Goal: Task Accomplishment & Management: Manage account settings

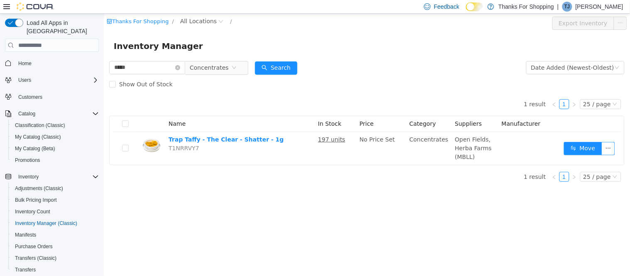
scroll to position [93, 0]
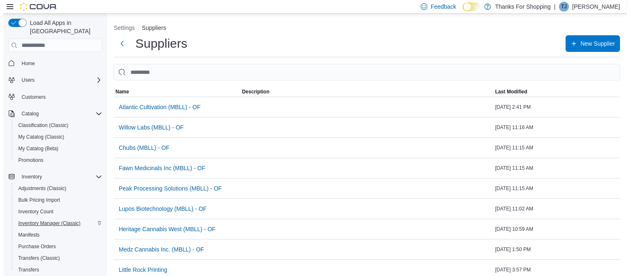
scroll to position [93, 0]
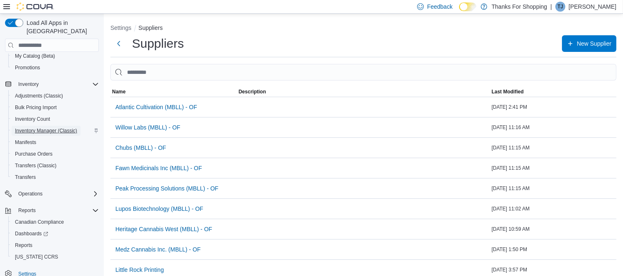
click at [43, 127] on span "Inventory Manager (Classic)" at bounding box center [46, 130] width 62 height 7
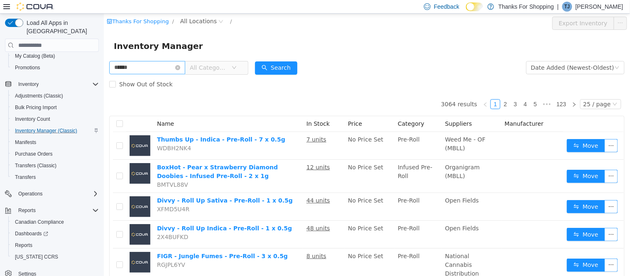
type input "**********"
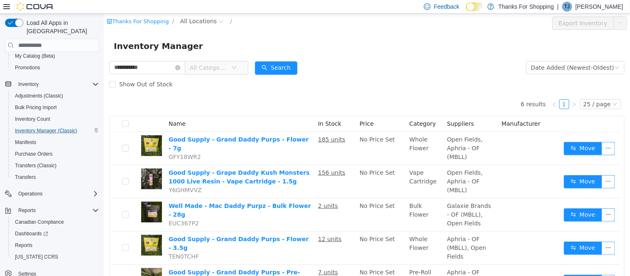
click at [221, 69] on span "All Categories" at bounding box center [208, 68] width 38 height 8
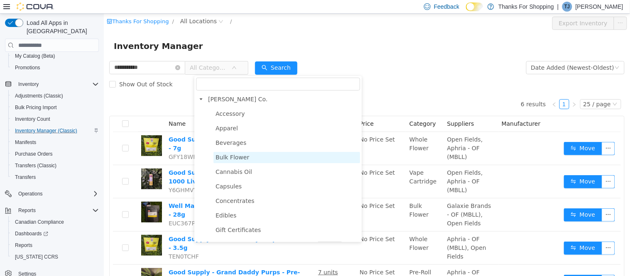
click at [240, 156] on span "Bulk Flower" at bounding box center [232, 157] width 34 height 7
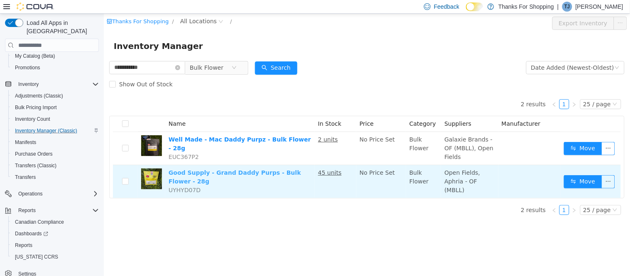
click at [253, 169] on link "Good Supply - Grand Daddy Purps - Bulk Flower - 28g" at bounding box center [234, 176] width 132 height 15
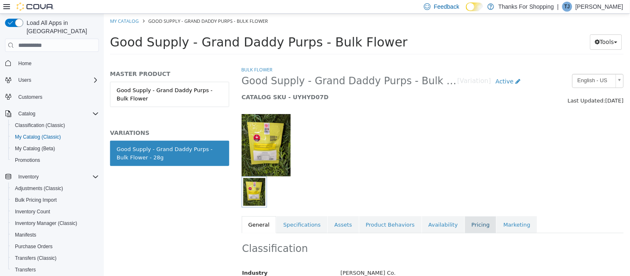
click at [464, 228] on link "Pricing" at bounding box center [480, 224] width 32 height 17
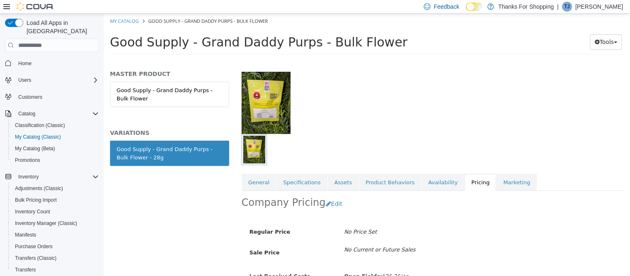
scroll to position [94, 0]
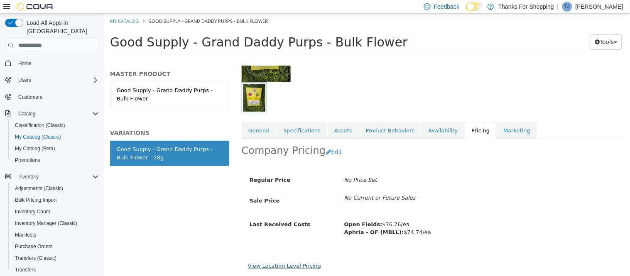
click at [285, 263] on link "View Location Level Pricing" at bounding box center [283, 266] width 73 height 6
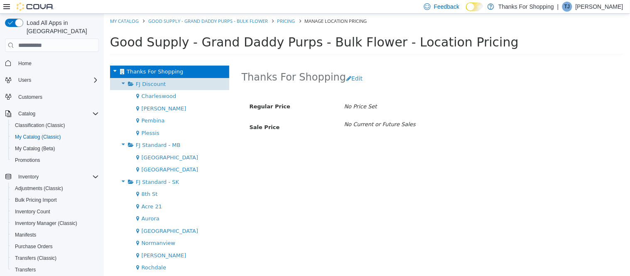
click at [152, 82] on span "FJ Discount" at bounding box center [150, 84] width 30 height 6
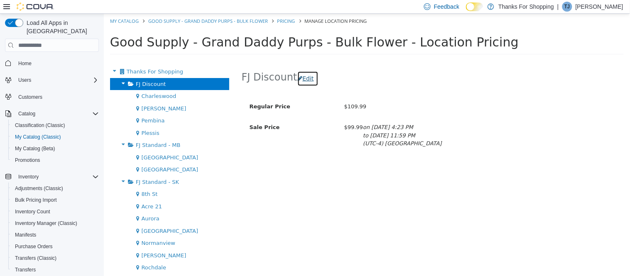
click at [309, 77] on button "Edit" at bounding box center [307, 78] width 21 height 15
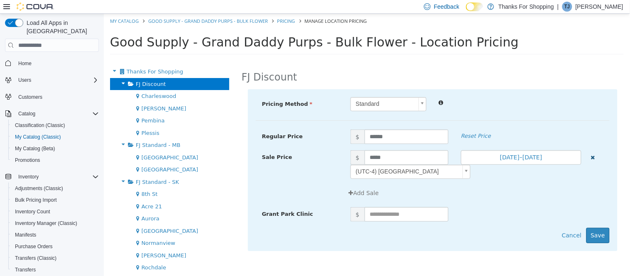
click at [593, 155] on icon "button" at bounding box center [592, 157] width 4 height 5
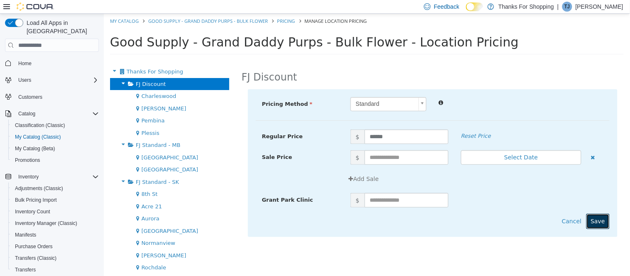
click at [598, 222] on button "Save" at bounding box center [597, 221] width 23 height 15
